Goal: Find specific page/section: Find specific page/section

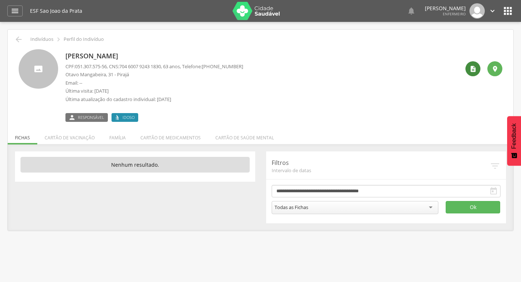
click at [470, 69] on icon "" at bounding box center [472, 68] width 7 height 7
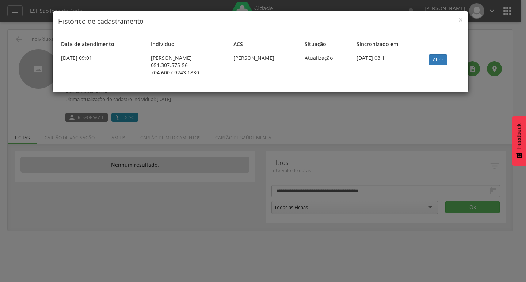
click at [453, 18] on h4 "Histórico de cadastramento" at bounding box center [260, 22] width 405 height 10
click at [460, 18] on span "×" at bounding box center [461, 20] width 4 height 10
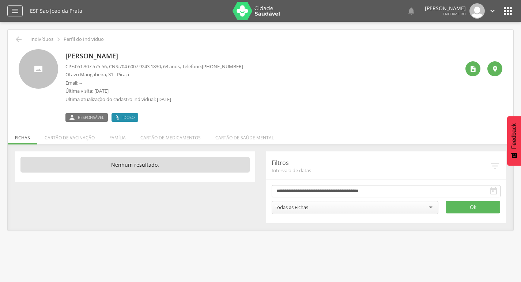
click at [18, 7] on icon "" at bounding box center [15, 11] width 9 height 9
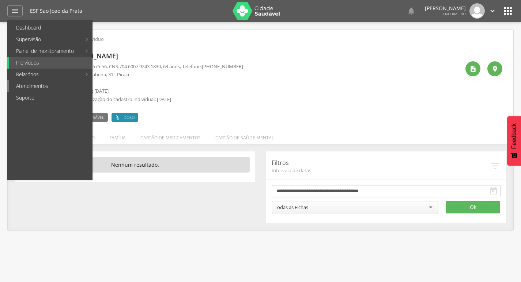
click at [68, 88] on link "Atendimentos" at bounding box center [50, 86] width 83 height 12
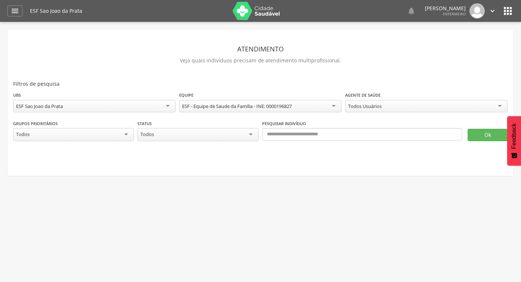
click at [381, 106] on div "Todos Usuários" at bounding box center [365, 106] width 34 height 7
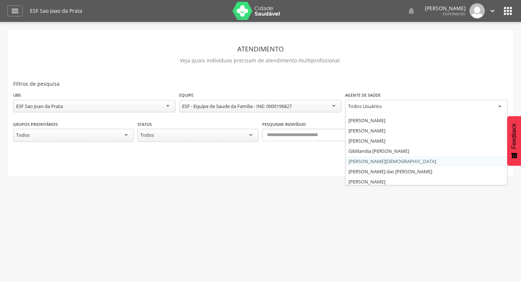
scroll to position [9, 0]
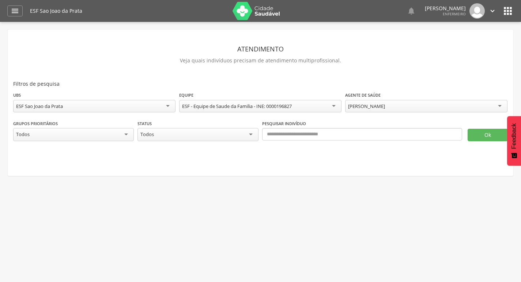
click at [312, 141] on div at bounding box center [260, 148] width 494 height 15
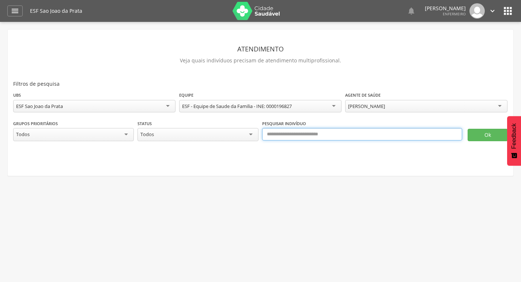
click at [311, 137] on input "text" at bounding box center [362, 134] width 200 height 12
paste input "**********"
type input "**********"
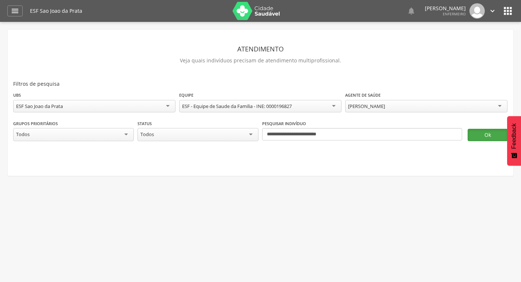
click at [491, 137] on button "Ok" at bounding box center [487, 135] width 40 height 12
click at [98, 136] on div "Todos" at bounding box center [73, 134] width 121 height 13
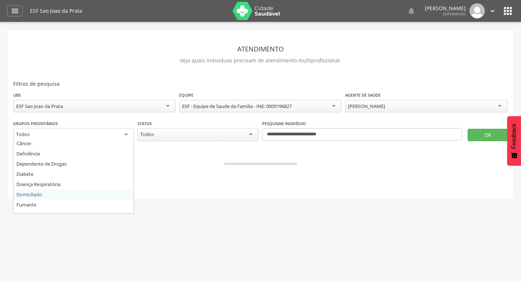
scroll to position [70, 0]
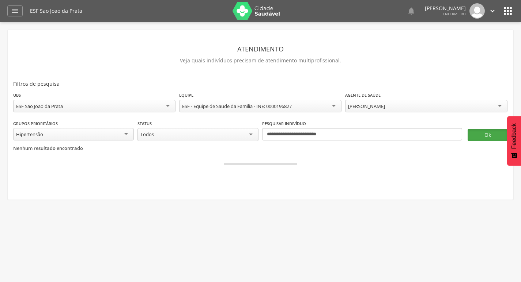
click at [486, 137] on button "Ok" at bounding box center [487, 135] width 40 height 12
click at [510, 15] on icon "" at bounding box center [508, 11] width 12 height 12
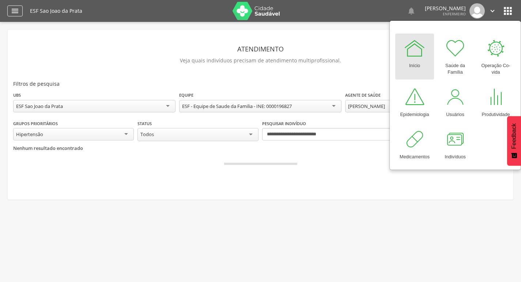
click at [17, 10] on icon "" at bounding box center [15, 11] width 9 height 9
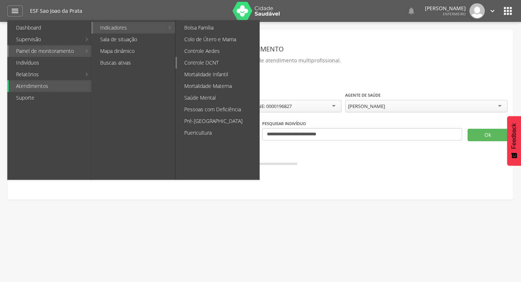
click at [225, 62] on link "Controle DCNT" at bounding box center [218, 63] width 82 height 12
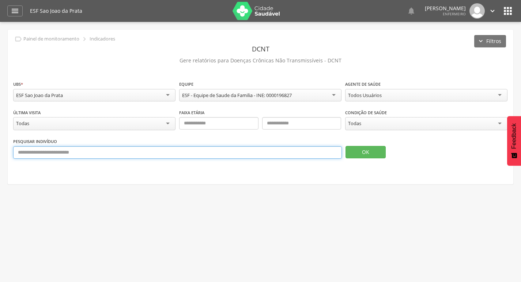
click at [76, 156] on input "text" at bounding box center [177, 153] width 329 height 12
paste input "**********"
type input "**********"
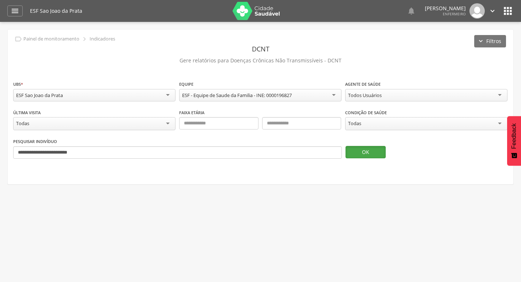
click at [361, 149] on button "OK" at bounding box center [365, 152] width 40 height 12
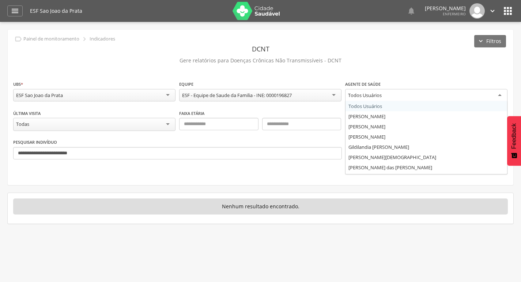
click at [398, 96] on div "Todos Usuários" at bounding box center [426, 95] width 162 height 13
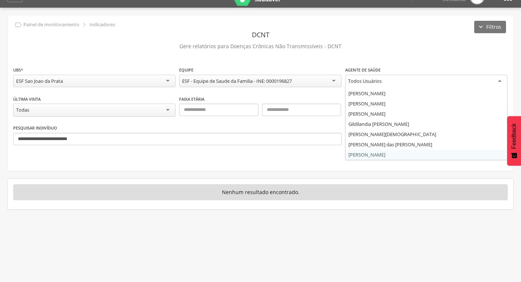
scroll to position [22, 0]
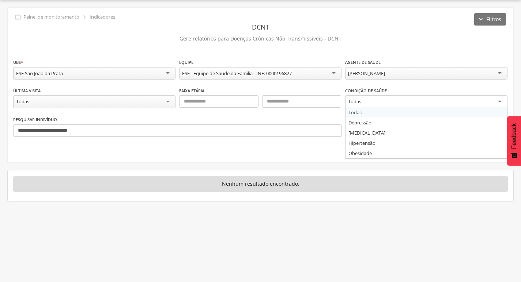
click at [386, 98] on div "Todas" at bounding box center [426, 101] width 162 height 13
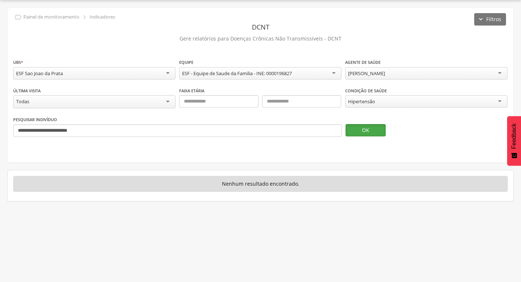
click at [353, 130] on button "OK" at bounding box center [365, 130] width 40 height 12
click at [91, 103] on div "Todas" at bounding box center [94, 101] width 162 height 13
click at [358, 129] on button "OK" at bounding box center [365, 130] width 40 height 12
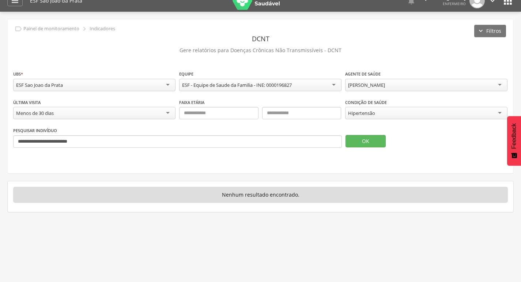
scroll to position [0, 0]
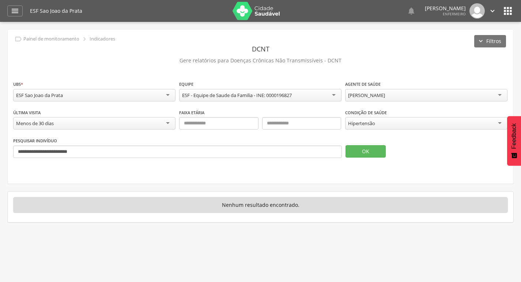
click at [508, 15] on icon "" at bounding box center [508, 11] width 12 height 12
